Goal: Information Seeking & Learning: Learn about a topic

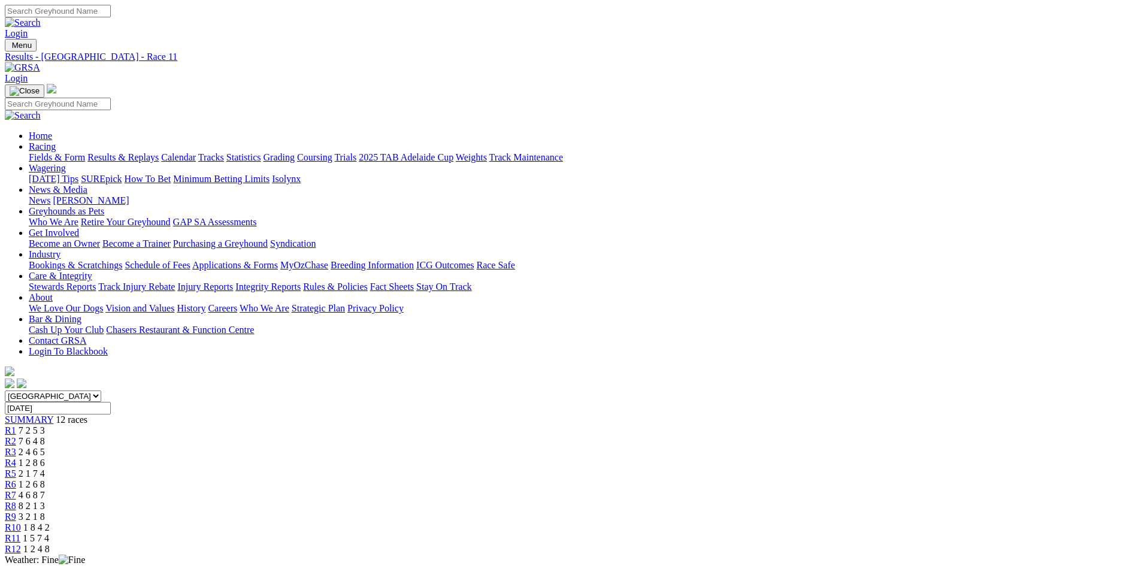
click at [40, 62] on img at bounding box center [22, 67] width 35 height 11
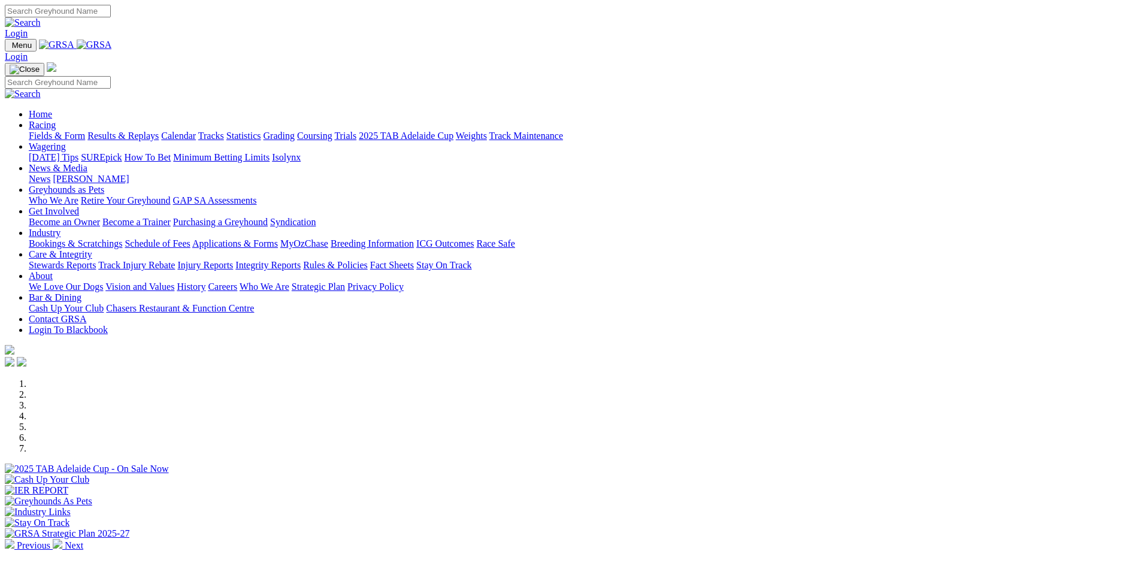
scroll to position [299, 0]
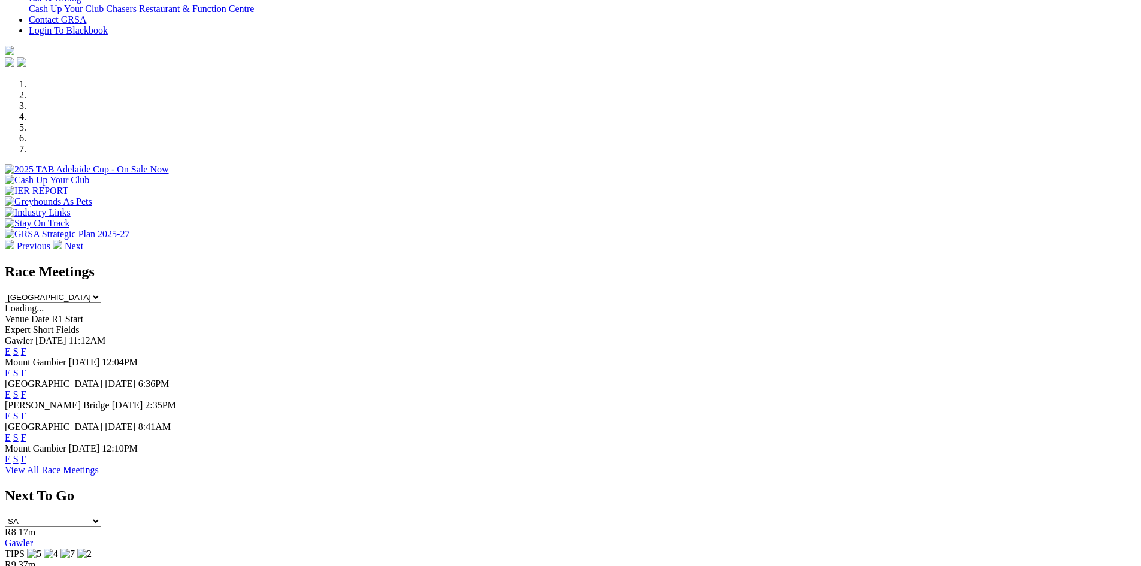
click at [26, 432] on link "F" at bounding box center [23, 437] width 5 height 10
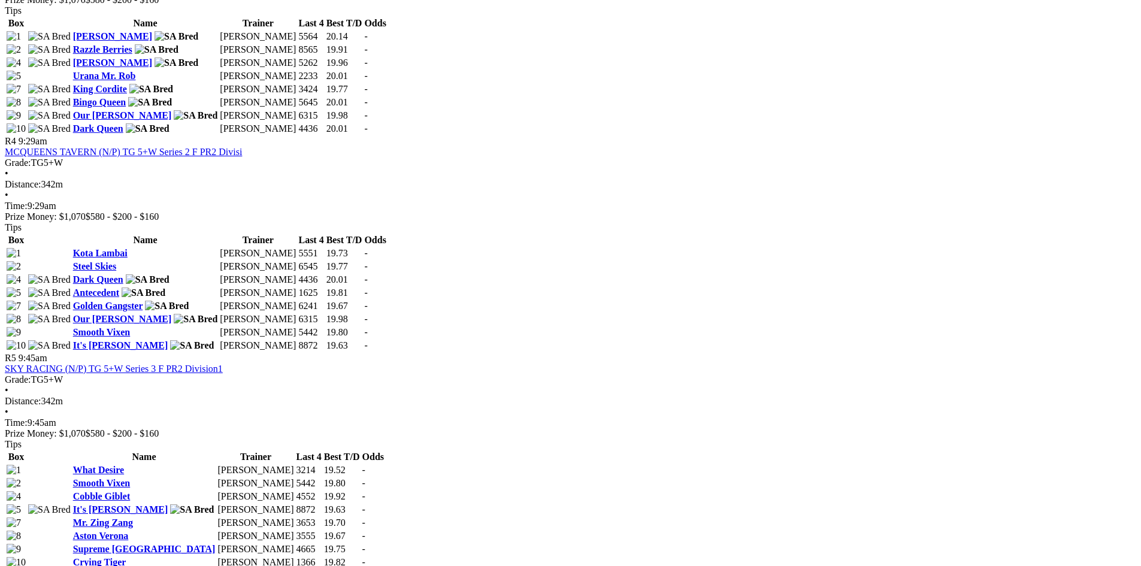
scroll to position [1018, 0]
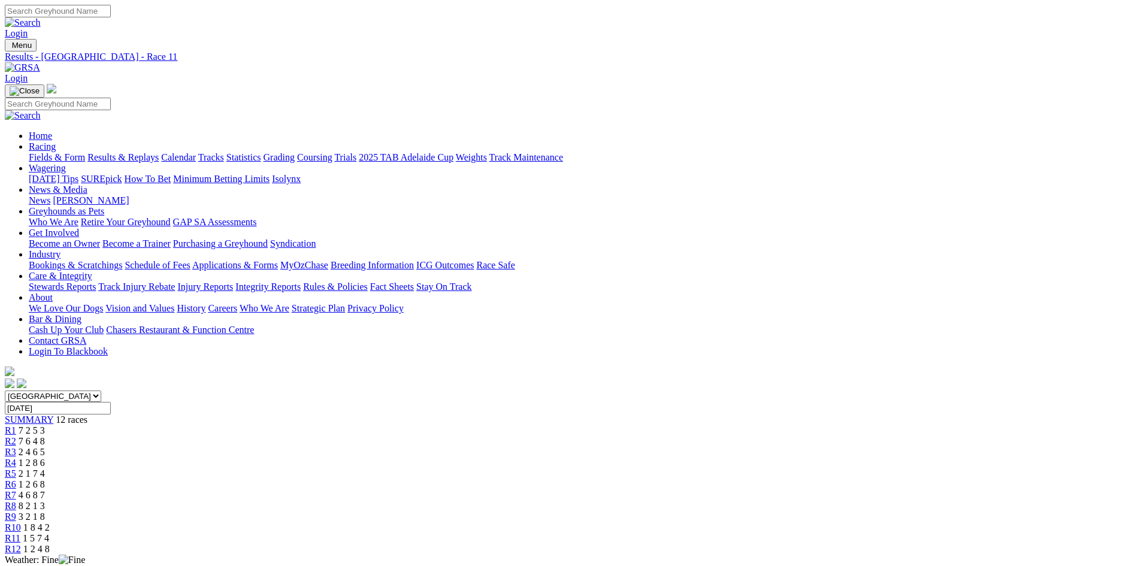
click at [40, 62] on img at bounding box center [22, 67] width 35 height 11
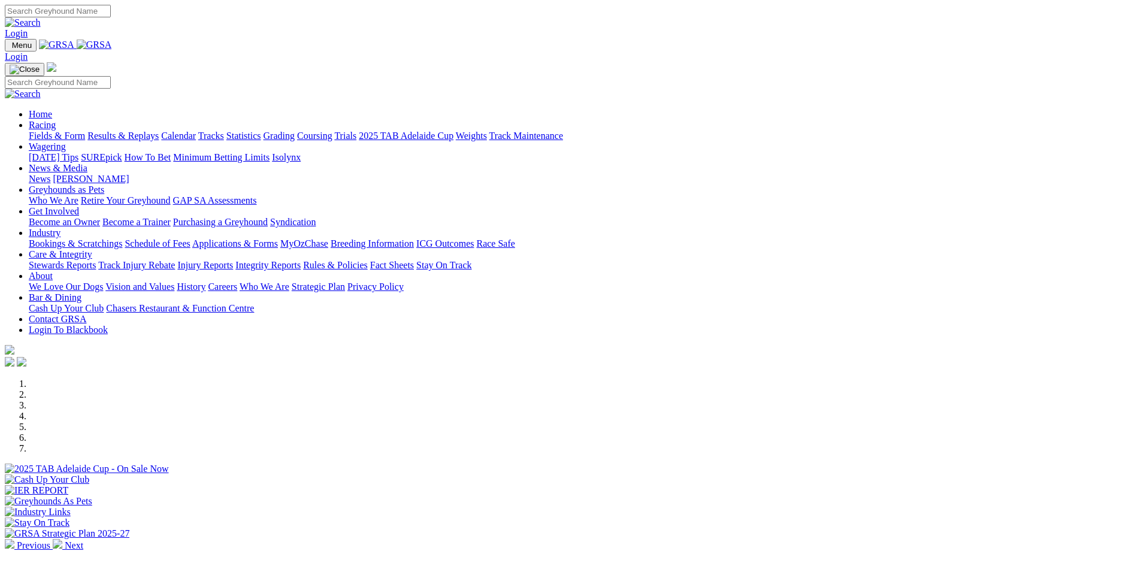
scroll to position [419, 0]
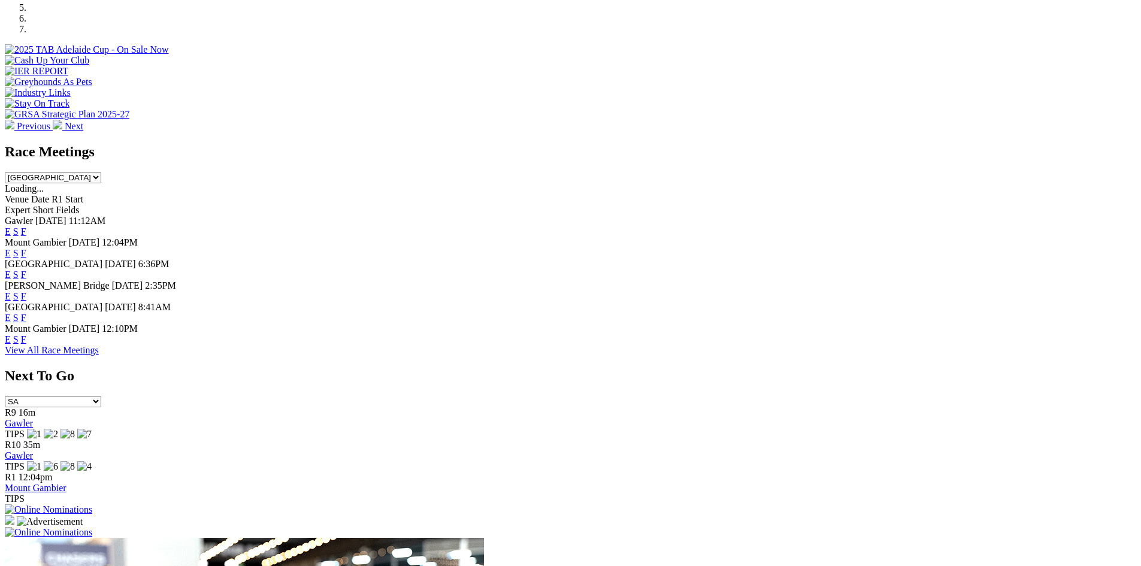
click at [26, 291] on link "F" at bounding box center [23, 296] width 5 height 10
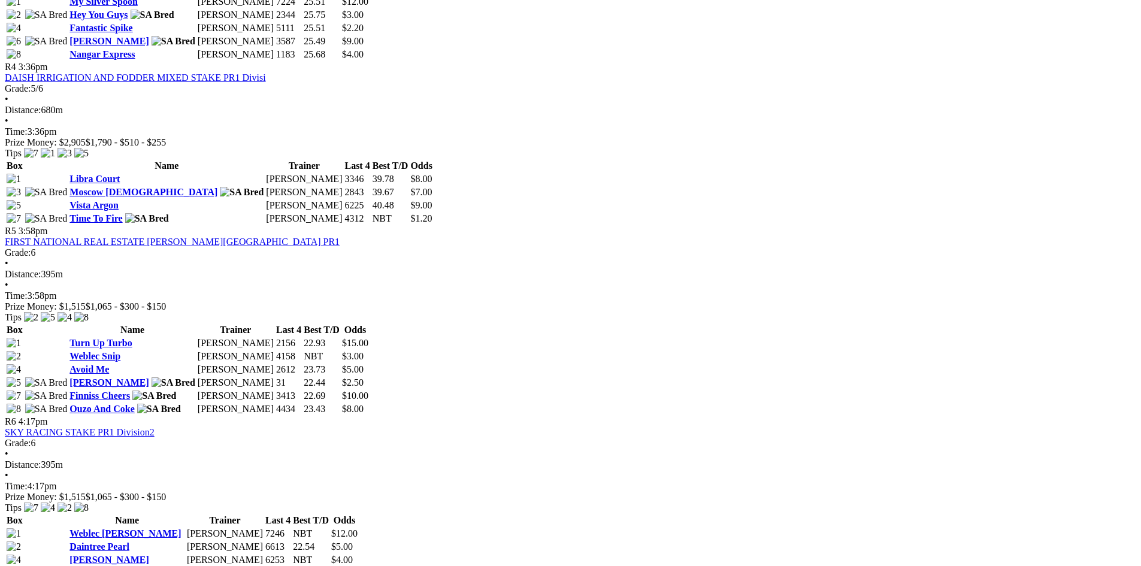
scroll to position [1138, 0]
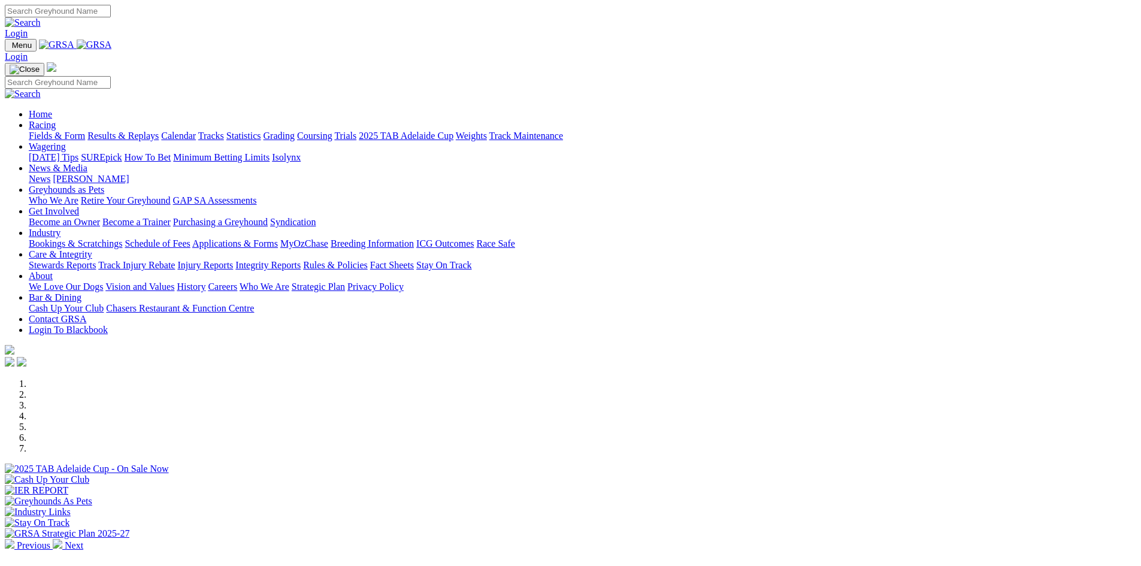
scroll to position [419, 0]
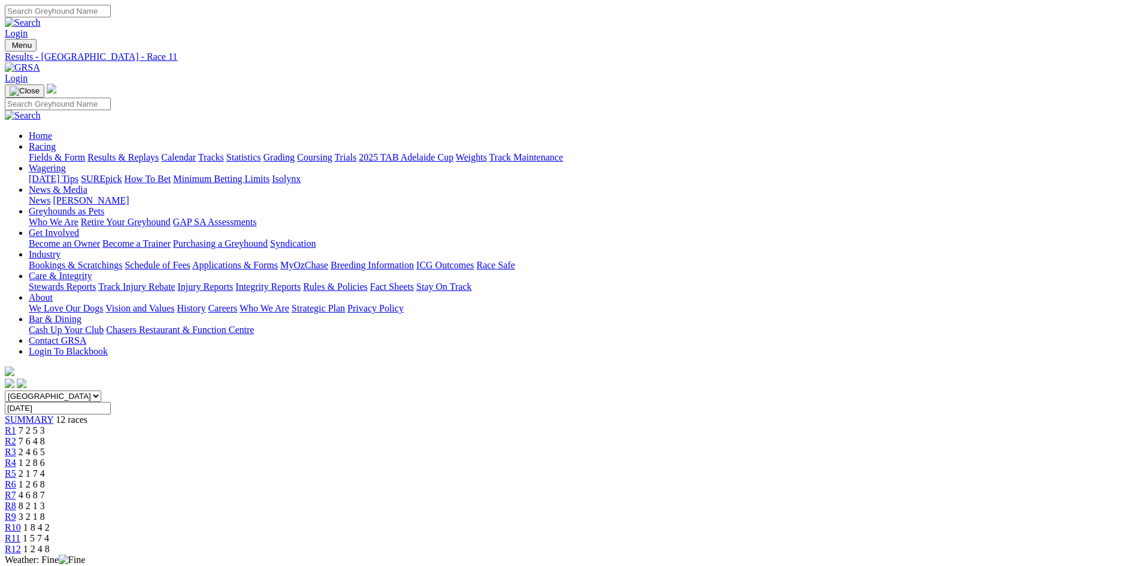
click at [40, 62] on img at bounding box center [22, 67] width 35 height 11
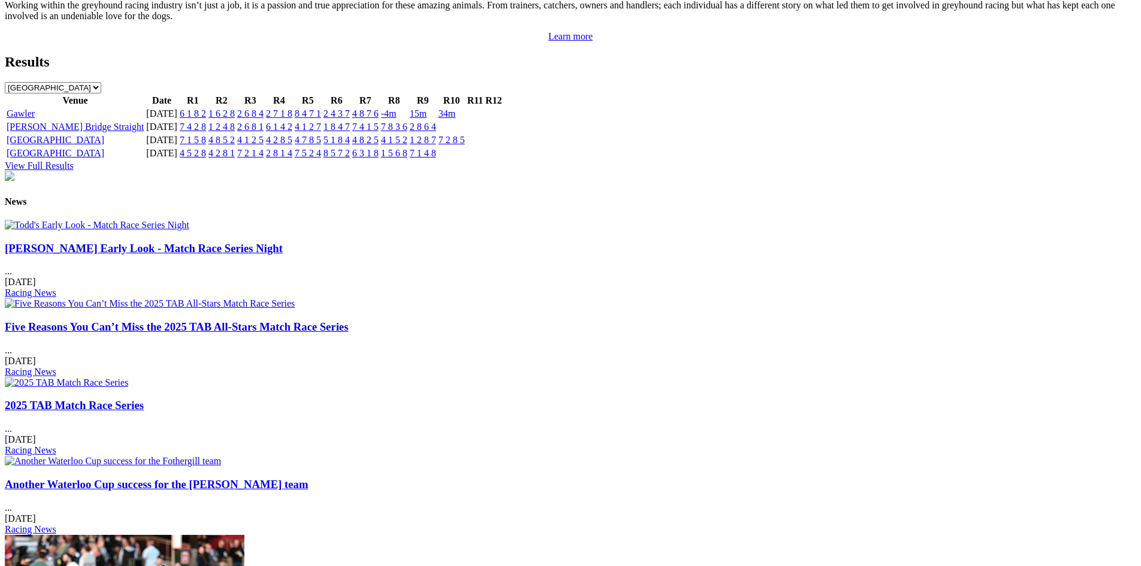
scroll to position [1438, 0]
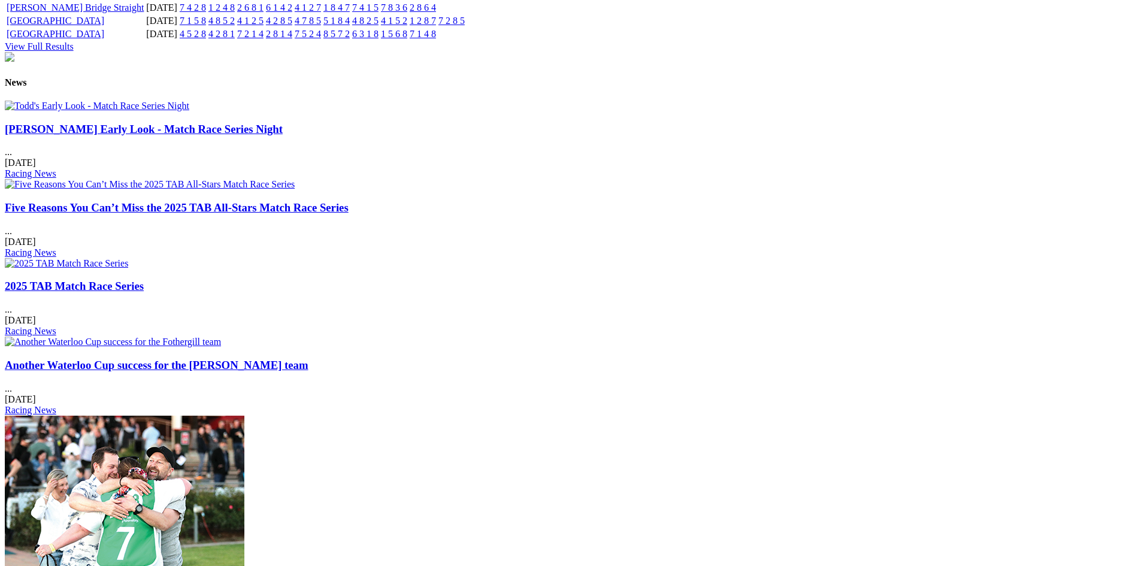
click at [295, 179] on img at bounding box center [150, 184] width 290 height 11
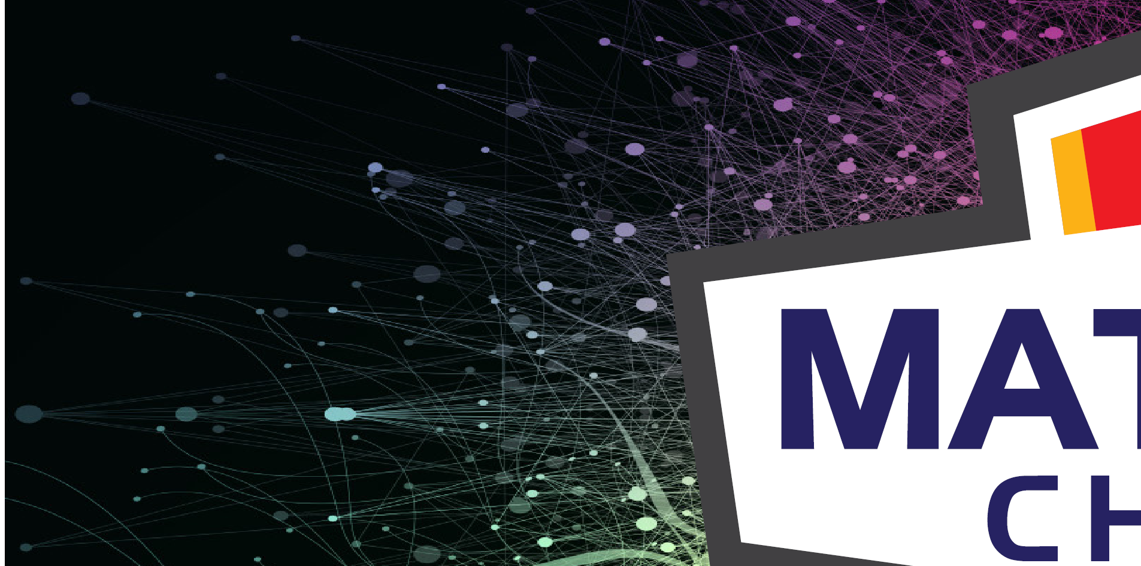
scroll to position [1226, 0]
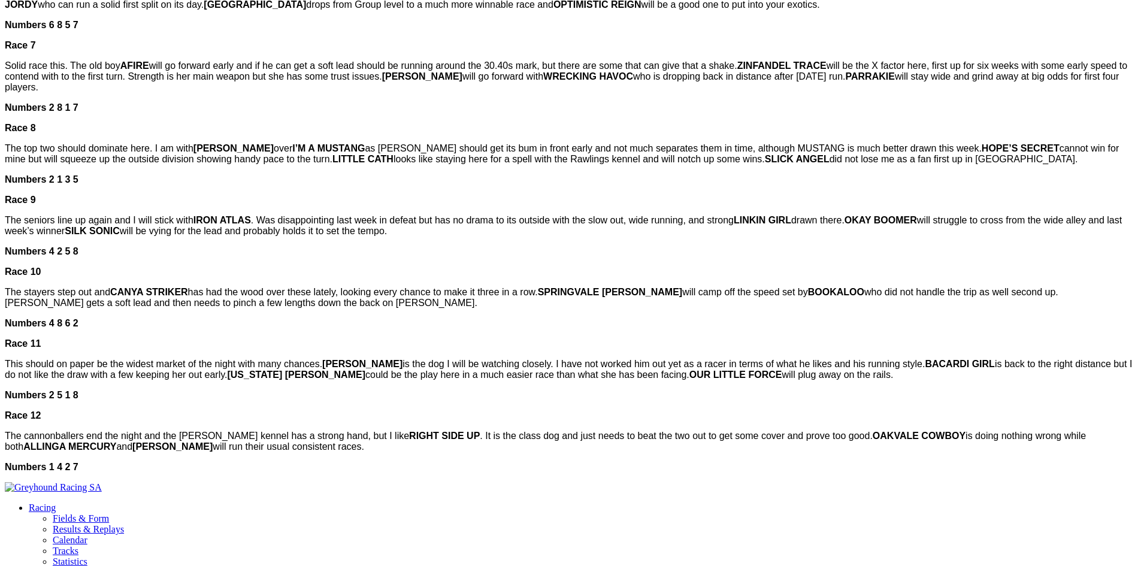
scroll to position [1078, 0]
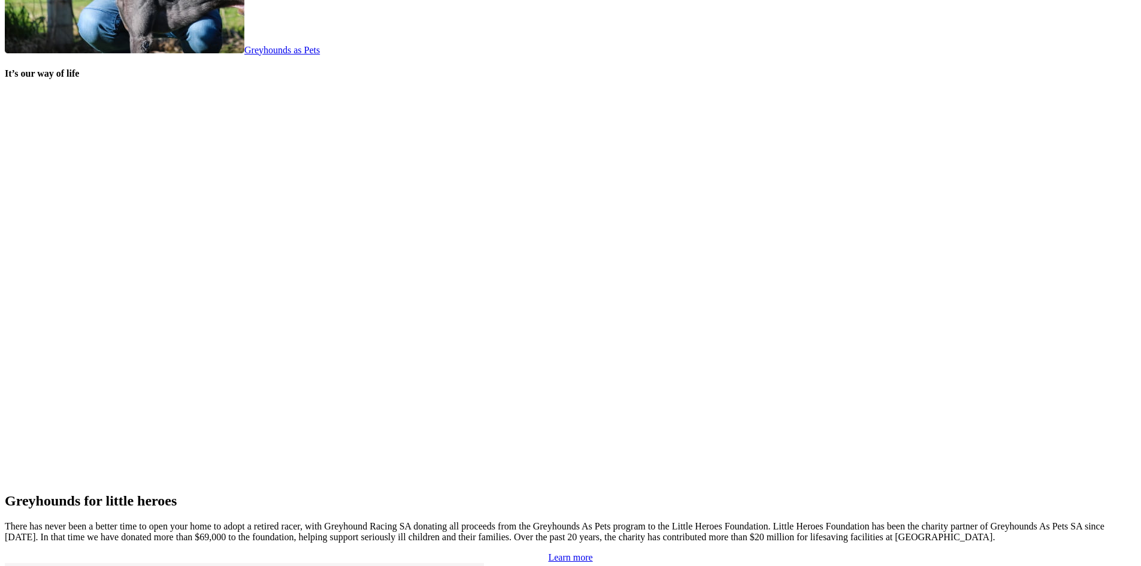
scroll to position [2499, 0]
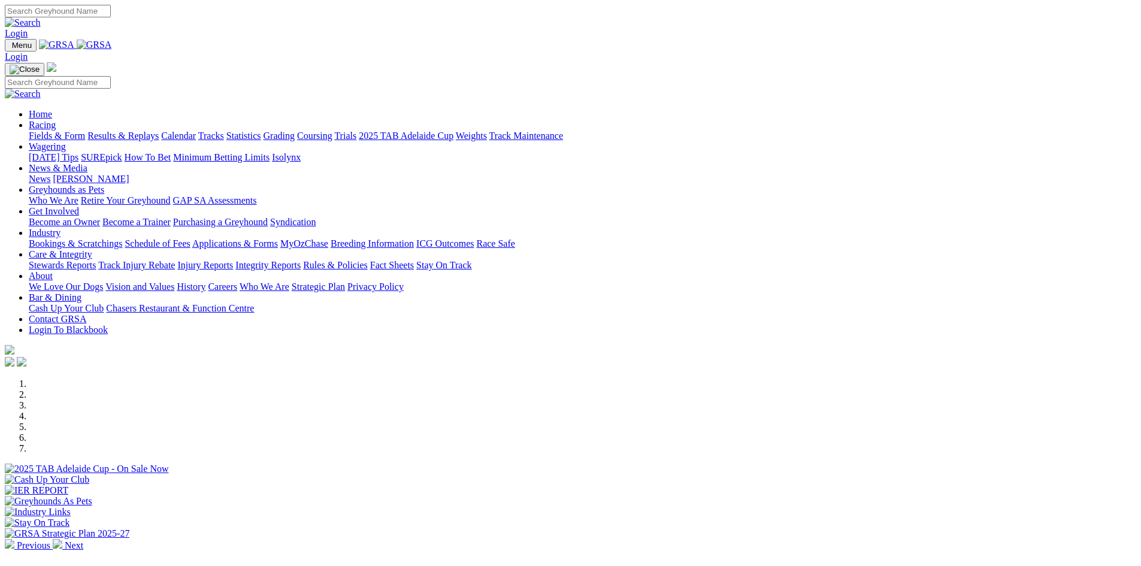
scroll to position [2499, 0]
